Goal: Check status: Check status

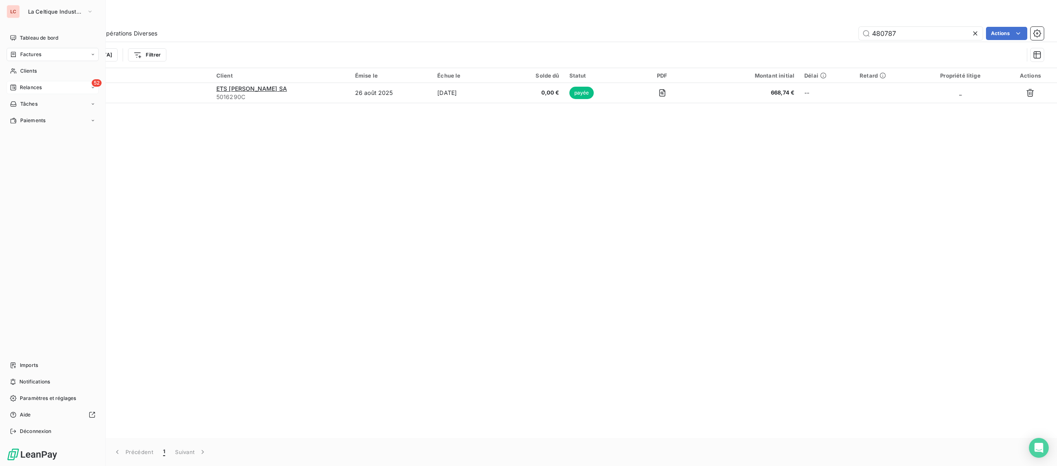
click at [17, 91] on div "Relances" at bounding box center [26, 87] width 32 height 7
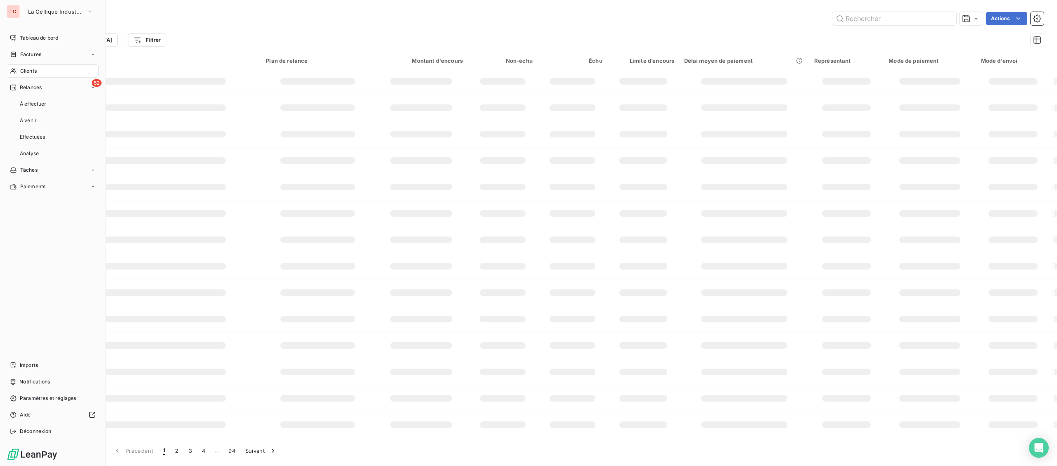
click at [40, 46] on nav "Tableau de bord Factures Clients 52 Relances À effectuer À venir Effectuées Ana…" at bounding box center [53, 112] width 92 height 162
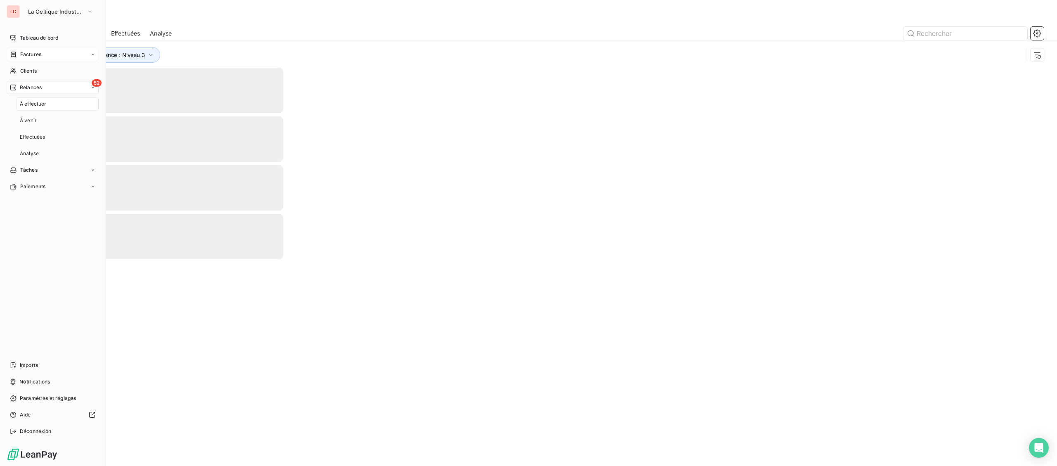
click at [31, 53] on span "Factures" at bounding box center [30, 54] width 21 height 7
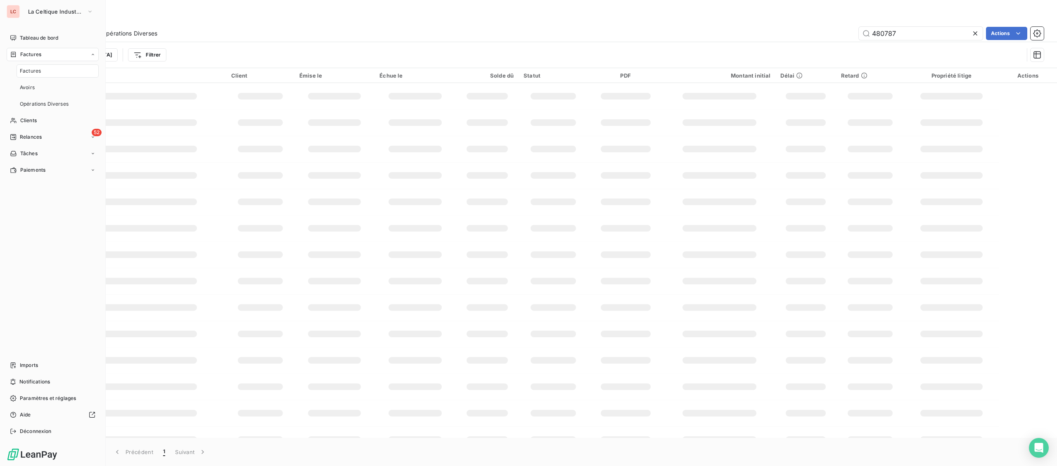
click at [31, 53] on span "Factures" at bounding box center [30, 54] width 21 height 7
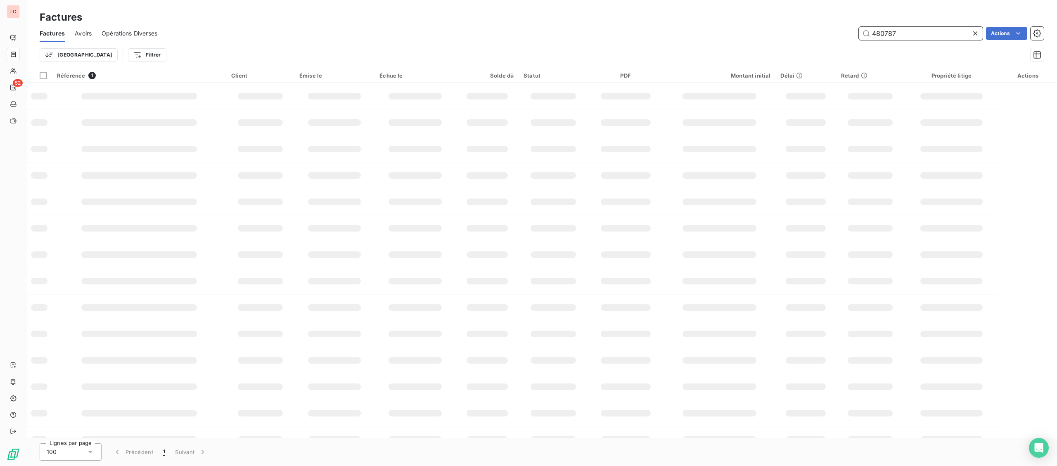
drag, startPoint x: 915, startPoint y: 38, endPoint x: 800, endPoint y: 38, distance: 114.7
click at [859, 38] on input "480787" at bounding box center [921, 33] width 124 height 13
type input "480935"
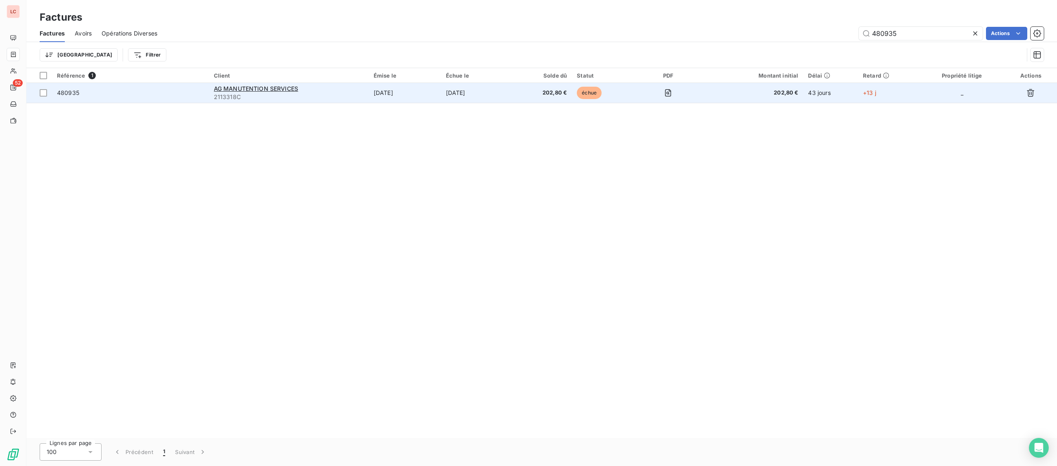
click at [195, 97] on span "480935" at bounding box center [130, 93] width 147 height 8
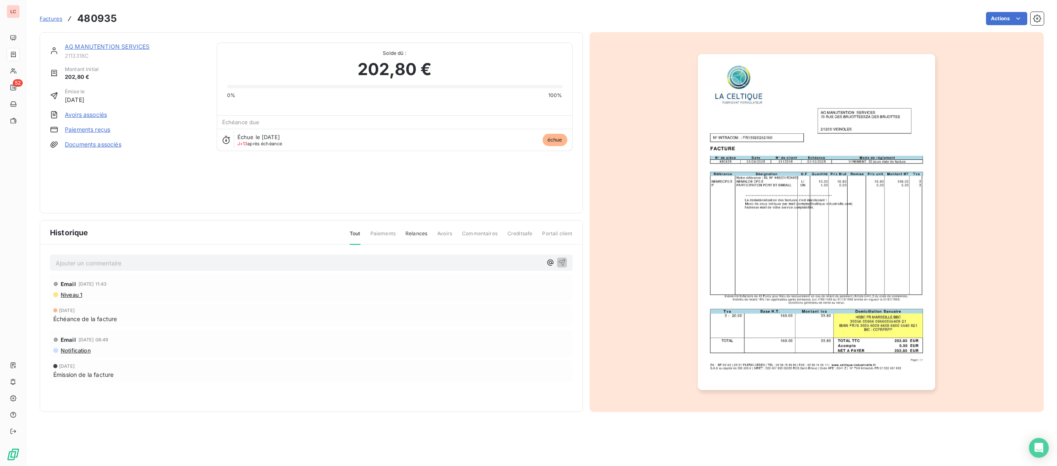
click at [113, 50] on link "AG MANUTENTION SERVICES" at bounding box center [107, 46] width 85 height 7
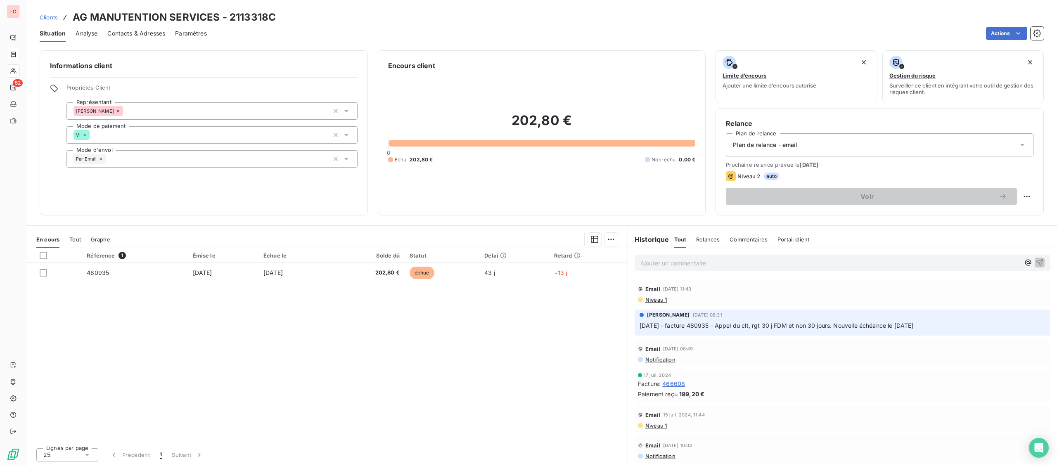
click at [730, 260] on p "Ajouter un commentaire ﻿" at bounding box center [829, 263] width 379 height 10
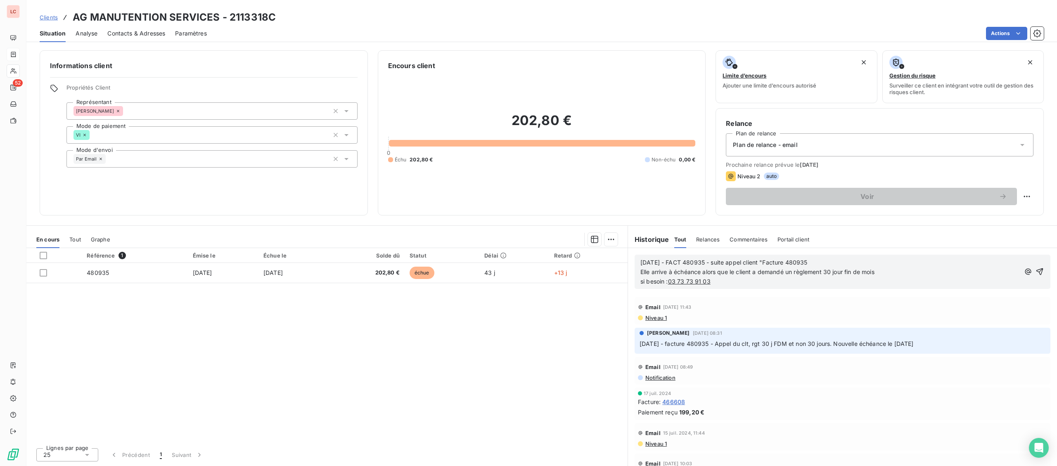
click at [720, 283] on p "si besoin : 03 73 73 91 03" at bounding box center [829, 281] width 379 height 9
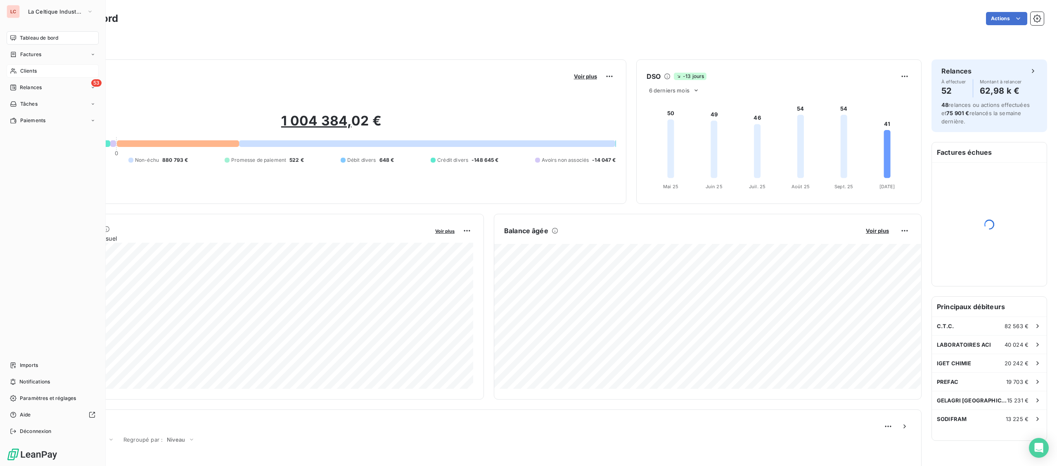
click at [20, 72] on span "Clients" at bounding box center [28, 70] width 17 height 7
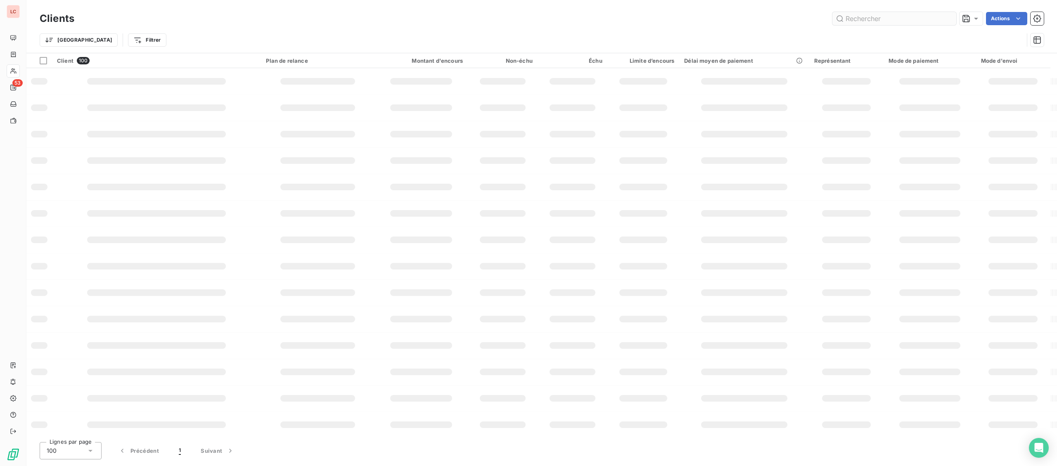
click at [916, 21] on input "text" at bounding box center [894, 18] width 124 height 13
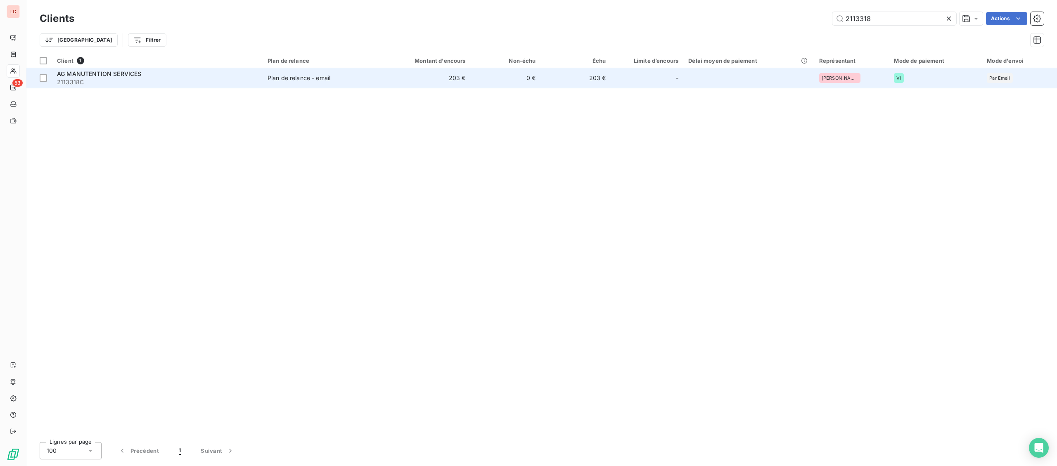
type input "2113318"
click at [497, 80] on td "0 €" at bounding box center [506, 78] width 70 height 20
